Goal: Task Accomplishment & Management: Manage account settings

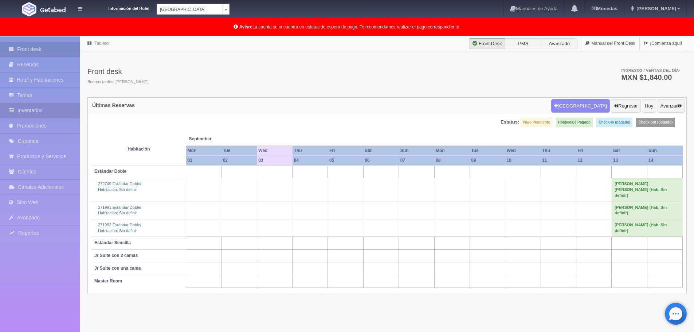
click at [26, 111] on link "Inventarios" at bounding box center [40, 110] width 80 height 15
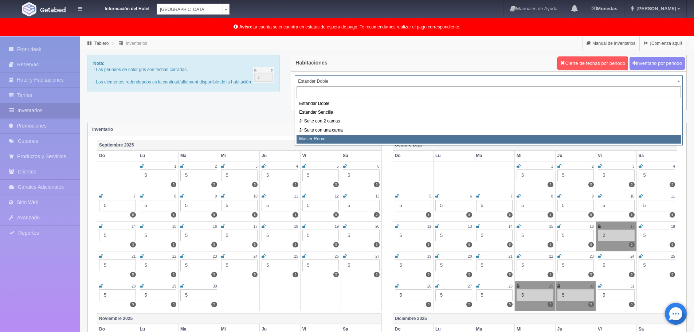
select select "492"
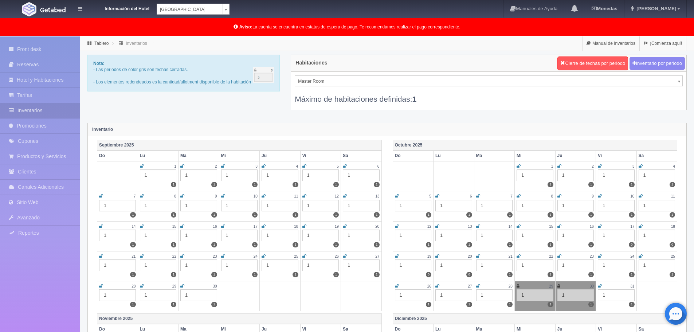
click at [345, 165] on icon at bounding box center [345, 166] width 4 height 4
click at [346, 165] on td "6 1 1" at bounding box center [361, 176] width 41 height 30
click at [345, 166] on icon at bounding box center [344, 166] width 3 height 4
click at [303, 166] on icon at bounding box center [304, 166] width 4 height 4
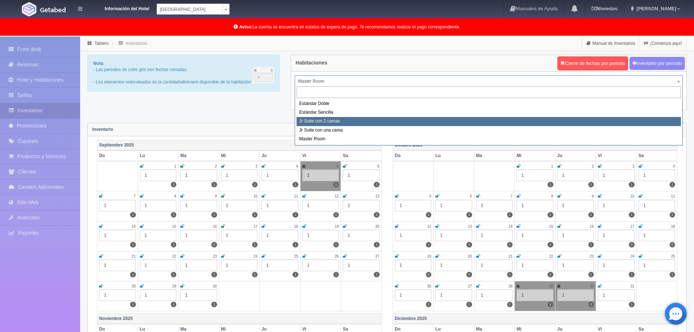
select select "489"
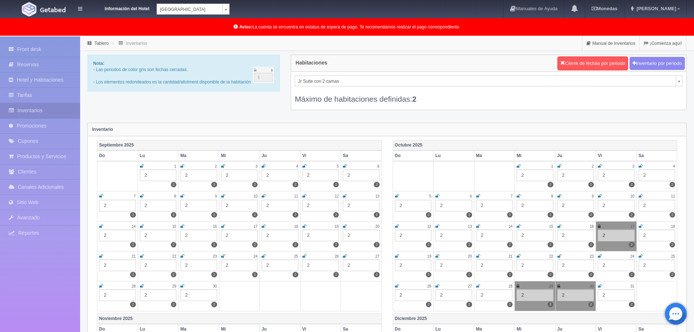
click at [303, 167] on icon at bounding box center [304, 166] width 4 height 4
